Goal: Task Accomplishment & Management: Use online tool/utility

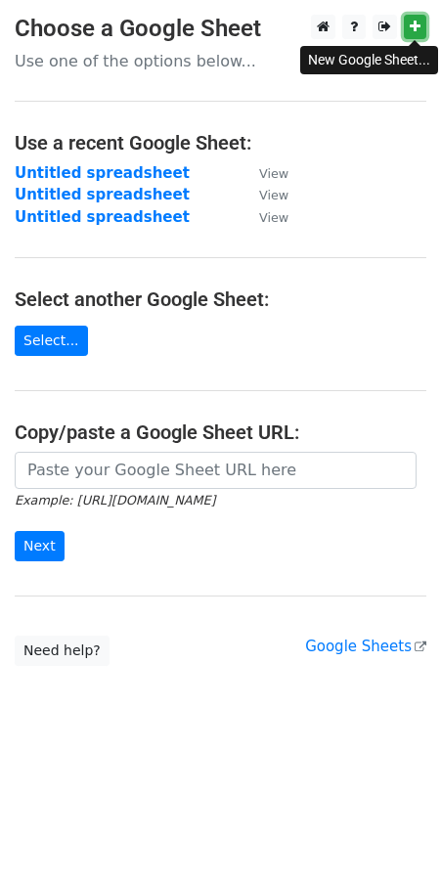
click at [423, 22] on link at bounding box center [415, 27] width 22 height 24
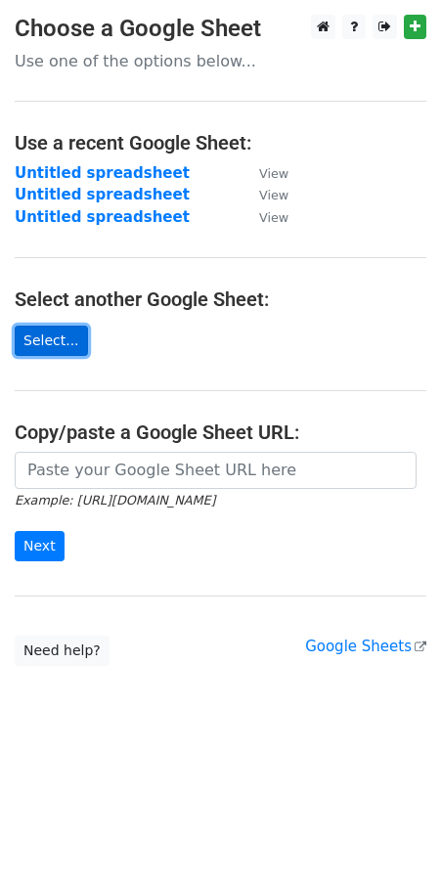
click at [44, 344] on link "Select..." at bounding box center [51, 341] width 73 height 30
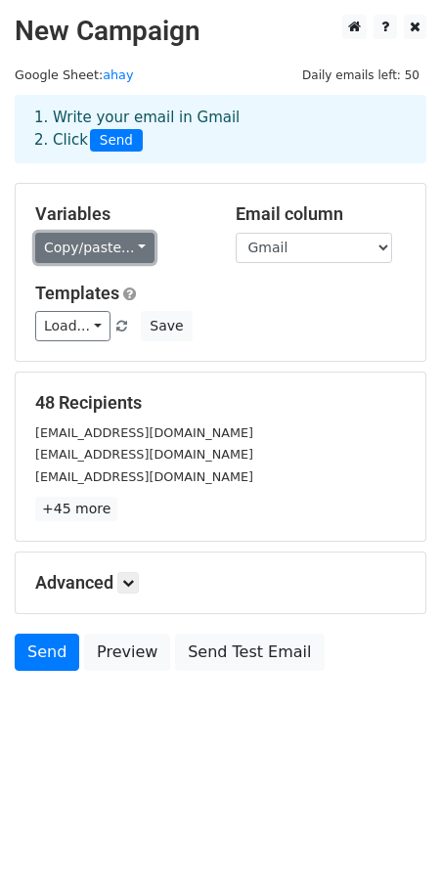
click at [121, 247] on link "Copy/paste..." at bounding box center [94, 248] width 119 height 30
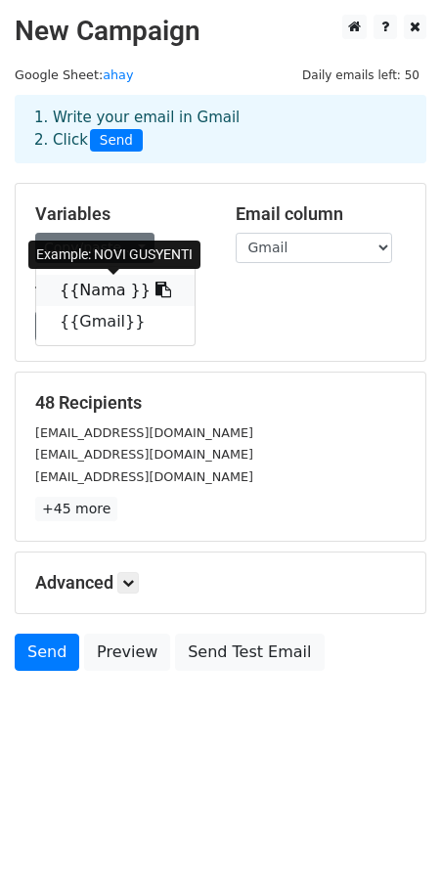
click at [155, 288] on icon at bounding box center [163, 290] width 16 height 16
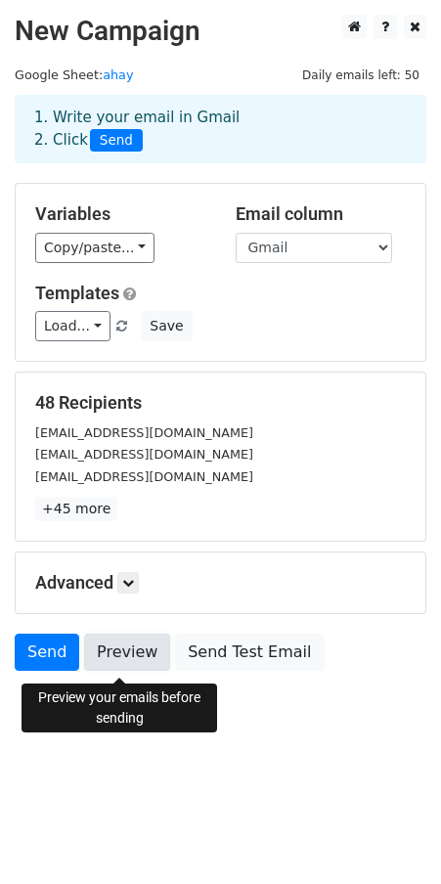
click at [130, 664] on link "Preview" at bounding box center [127, 651] width 86 height 37
